Goal: Information Seeking & Learning: Learn about a topic

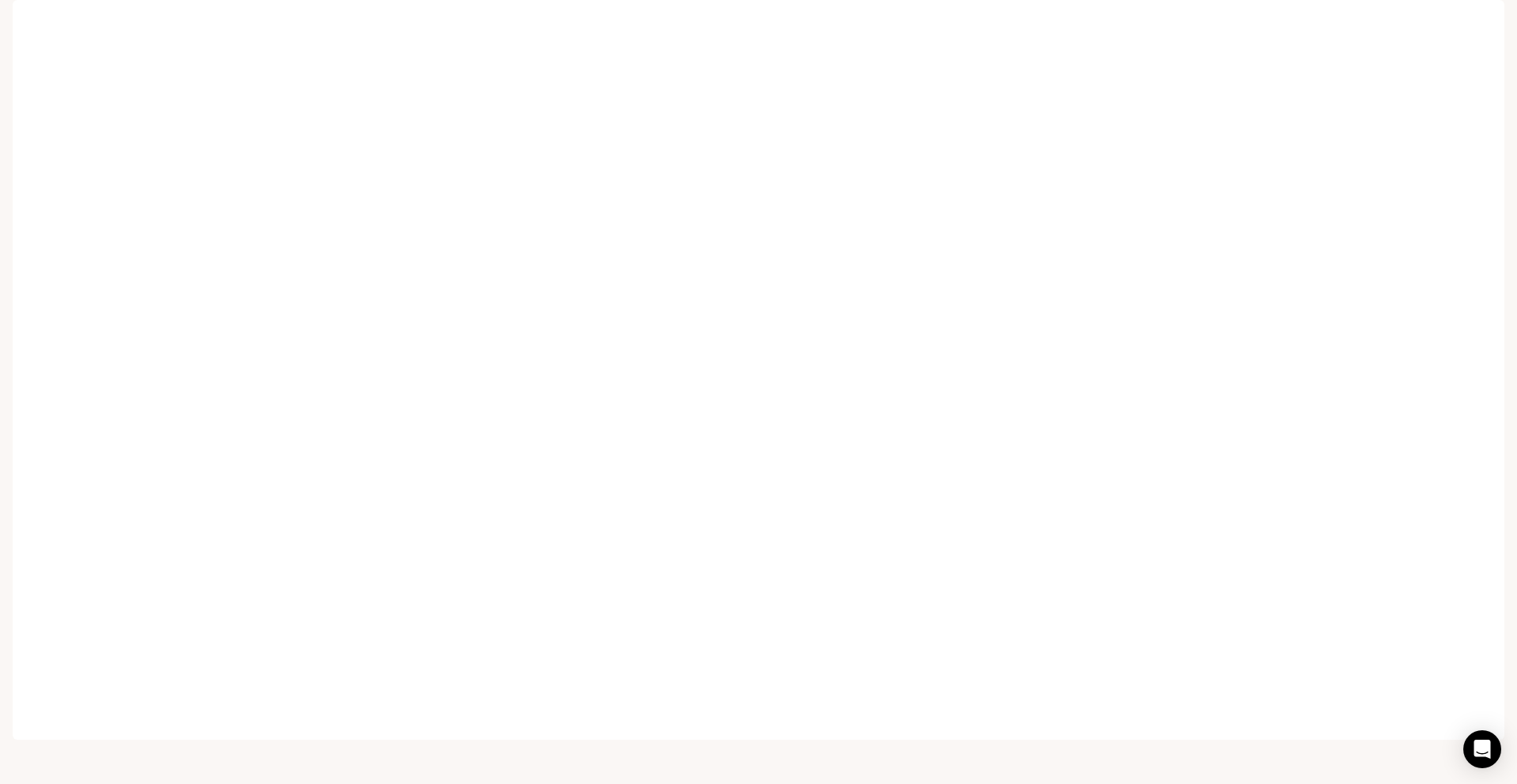
click at [1478, 27] on img "button" at bounding box center [1483, 22] width 22 height 22
click at [1478, 27] on div at bounding box center [758, 392] width 1517 height 784
